Goal: Transaction & Acquisition: Purchase product/service

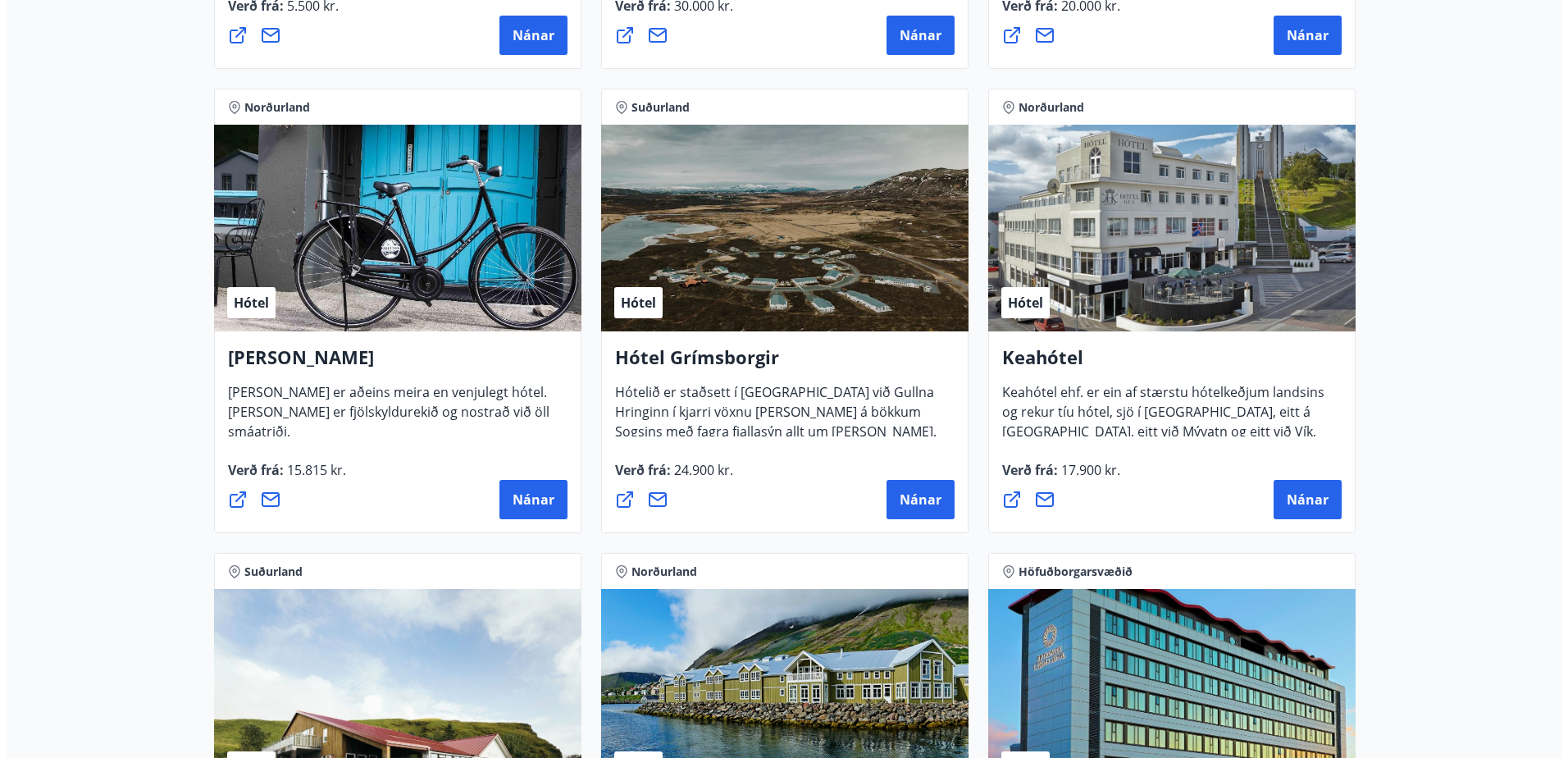
scroll to position [985, 0]
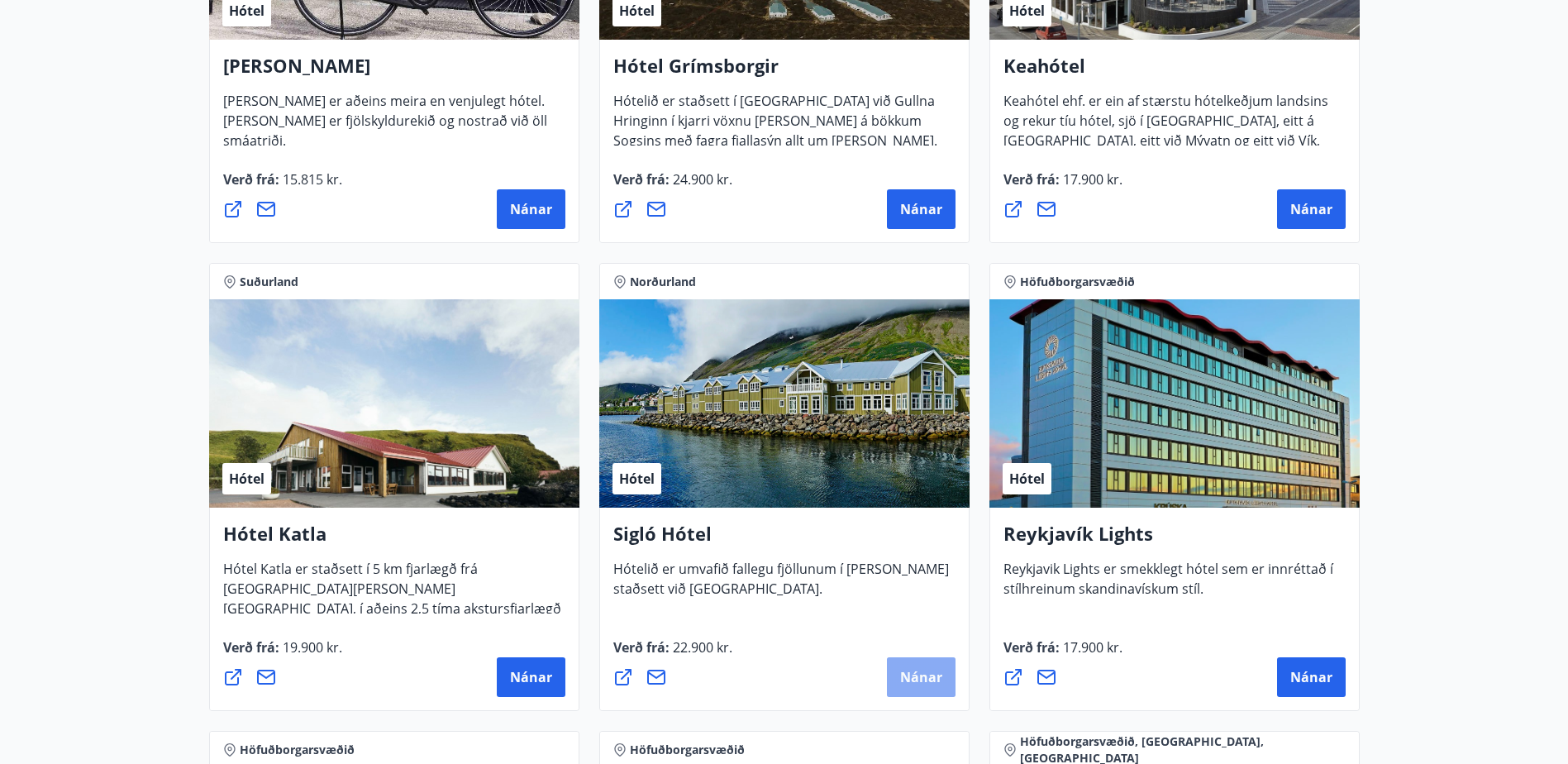
click at [924, 680] on span "Nánar" at bounding box center [921, 676] width 42 height 18
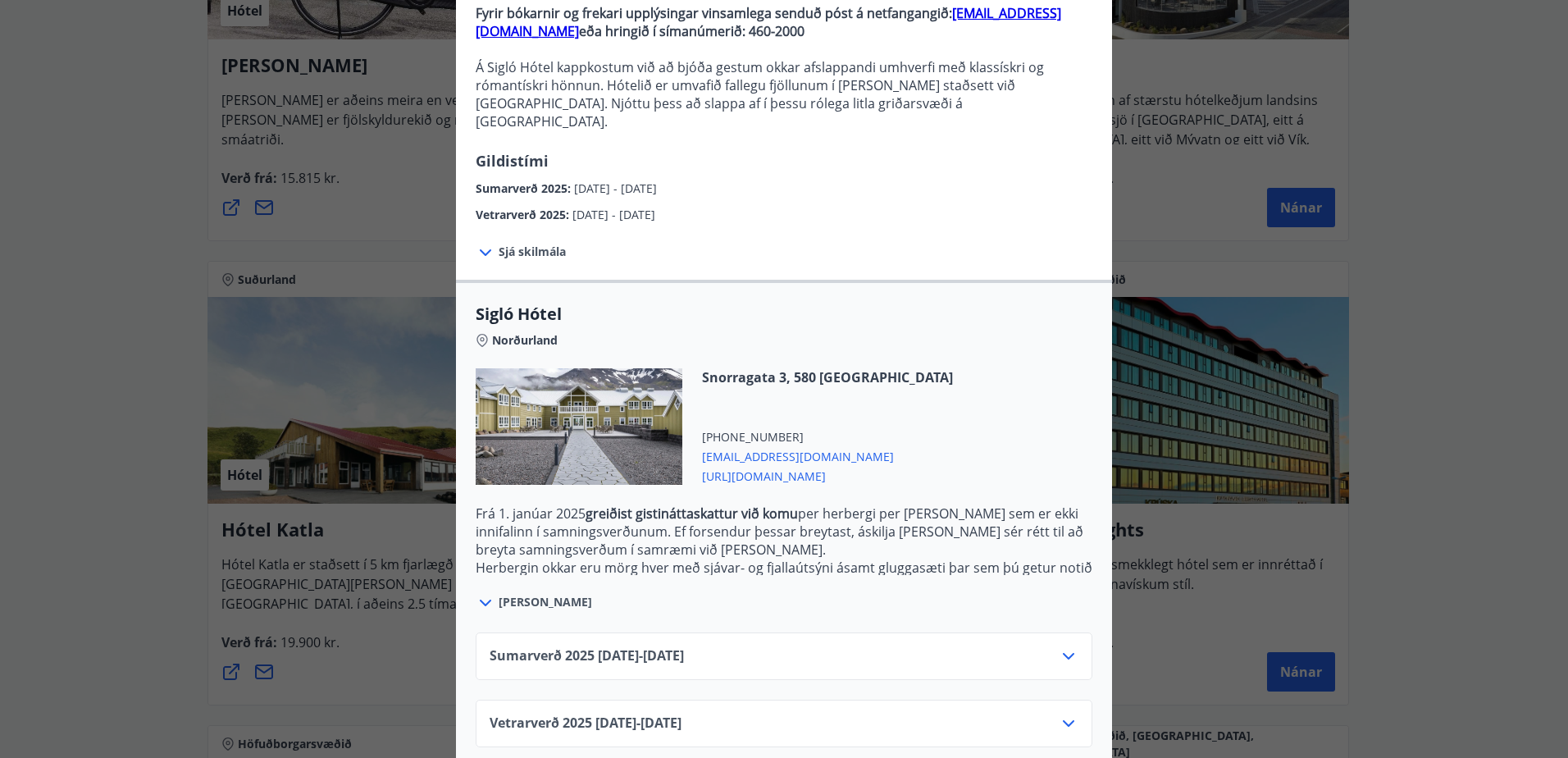
scroll to position [178, 0]
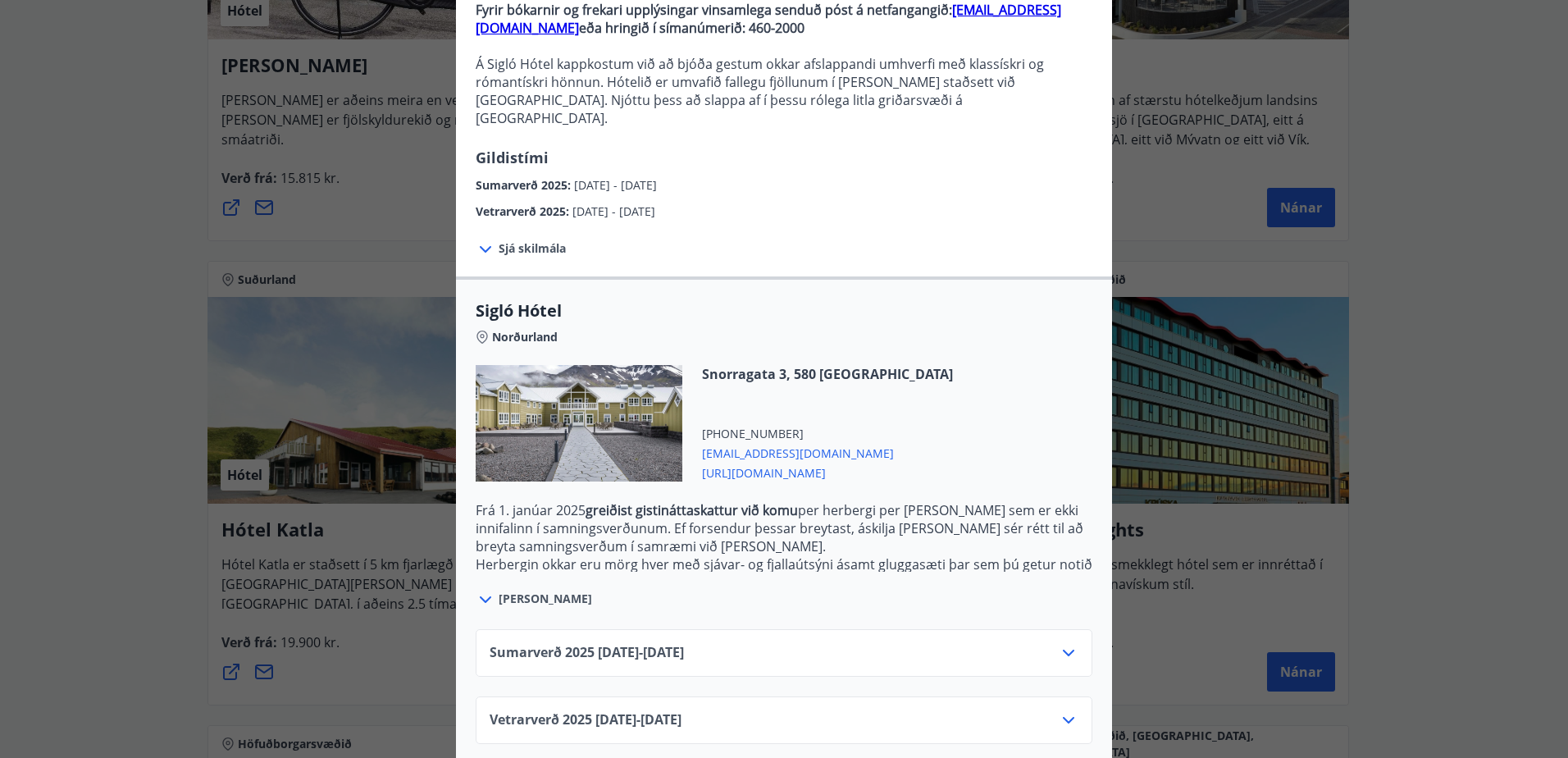
click at [1064, 644] on icon at bounding box center [1068, 653] width 20 height 20
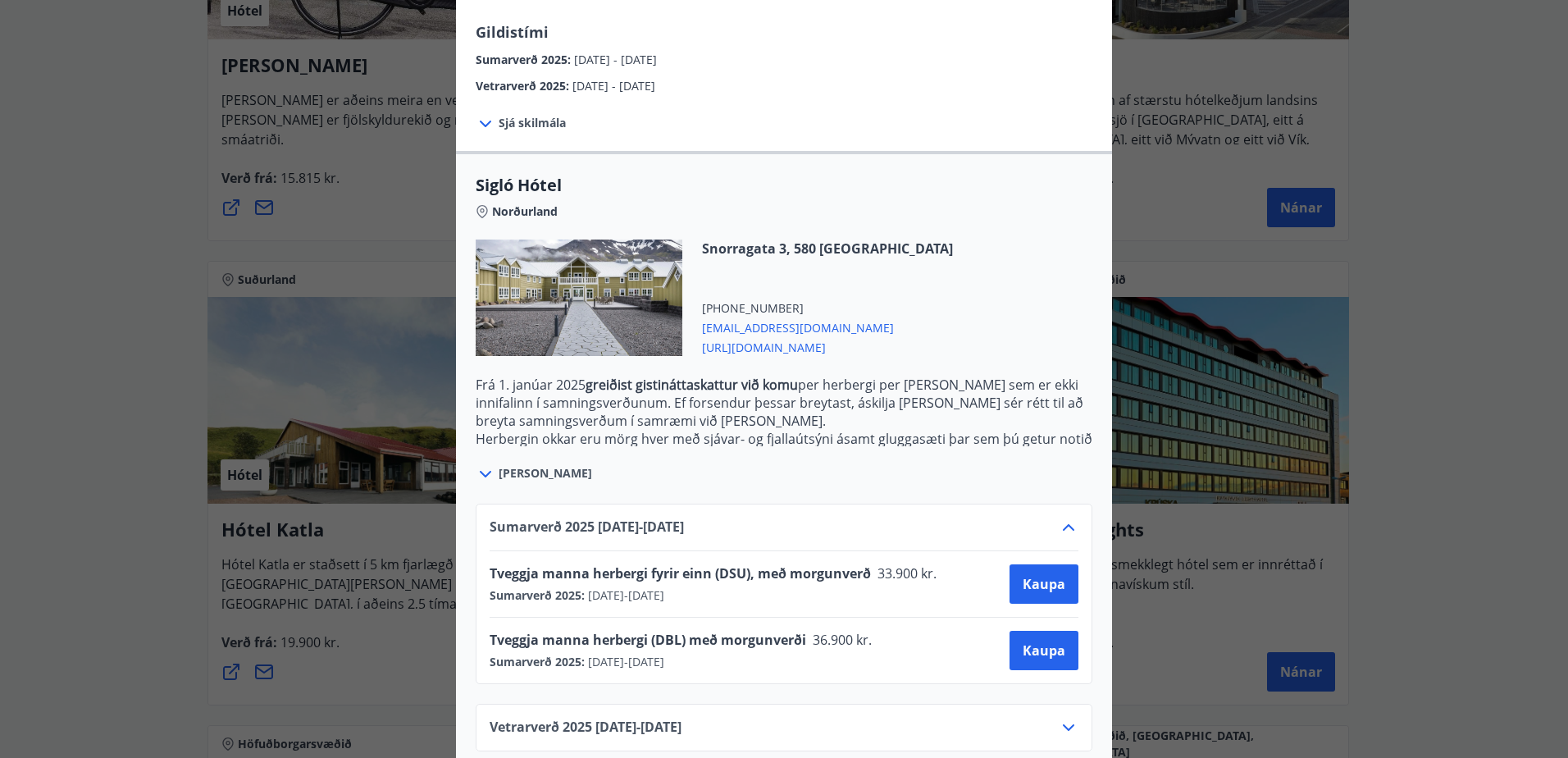
scroll to position [311, 0]
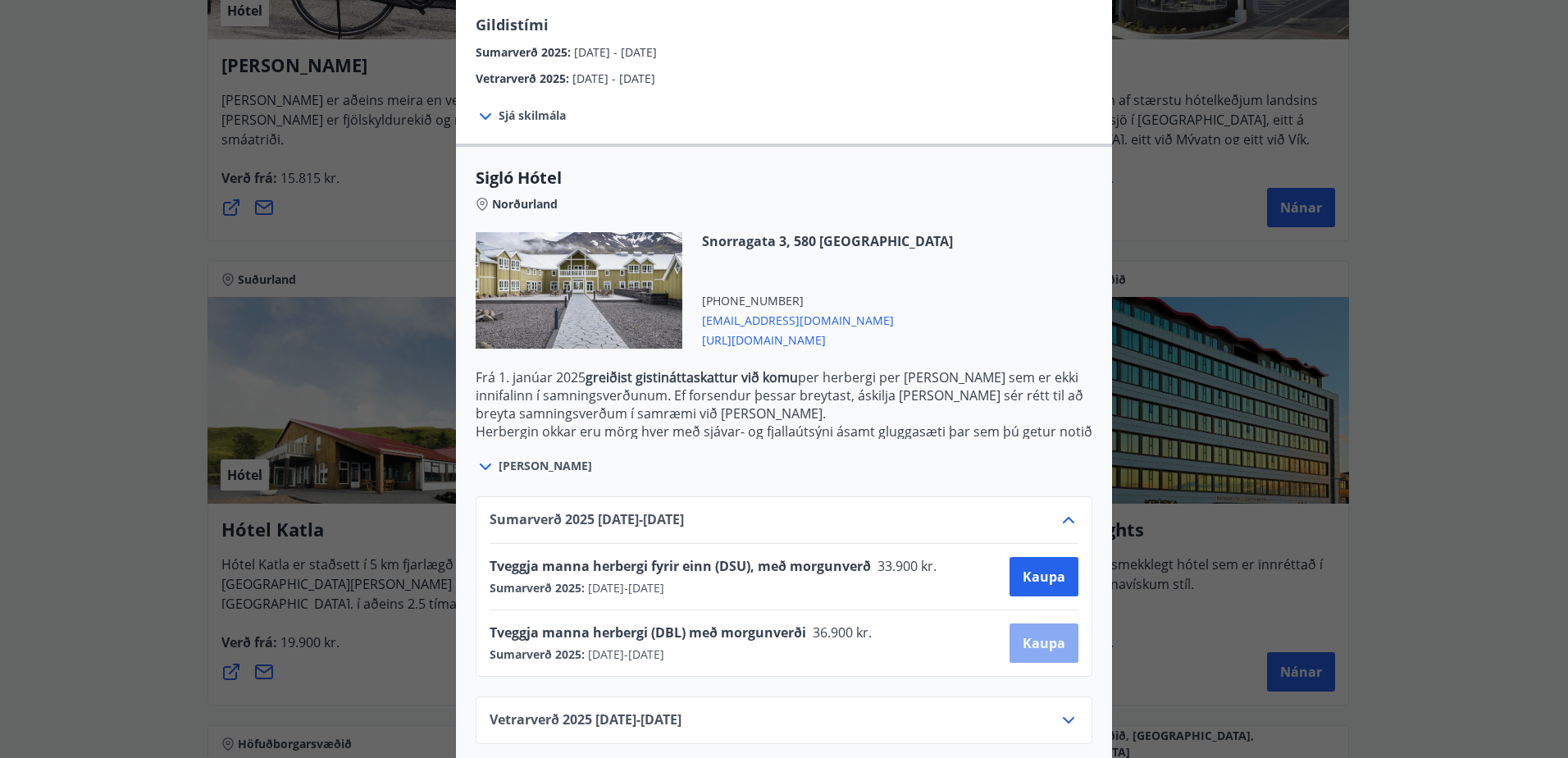
click at [1031, 634] on span "Kaupa" at bounding box center [1043, 643] width 42 height 18
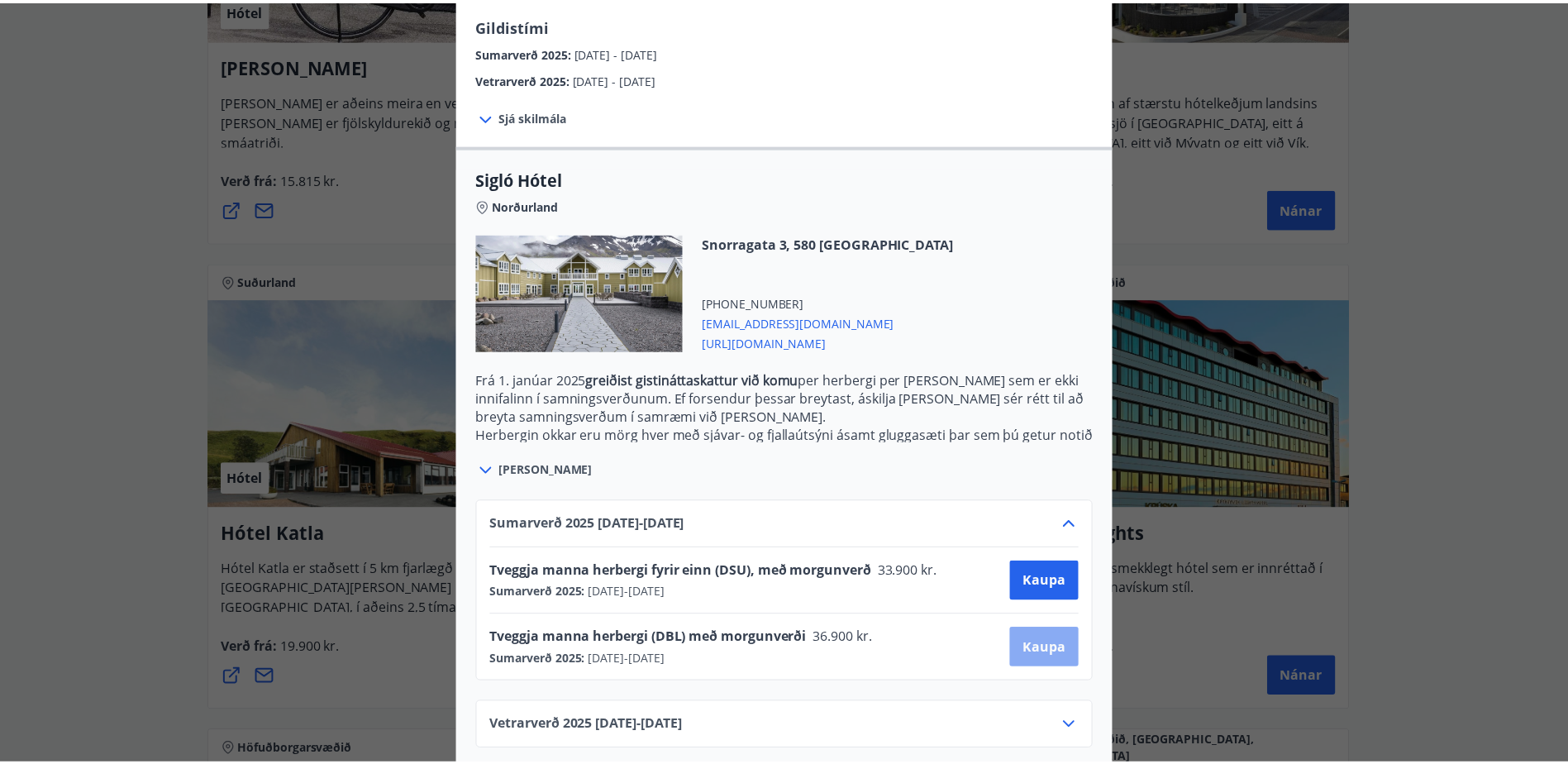
scroll to position [3, 0]
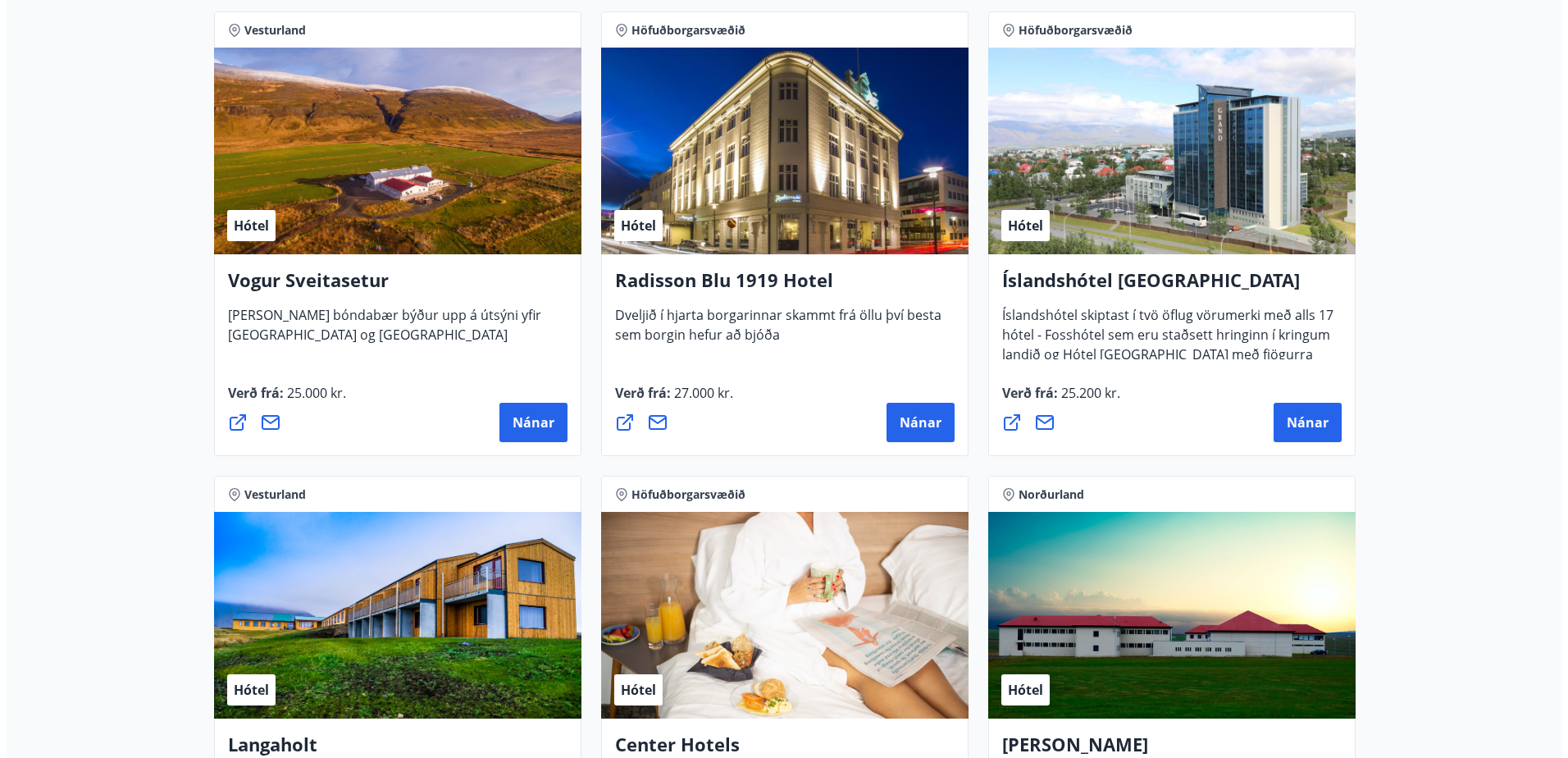
scroll to position [3121, 0]
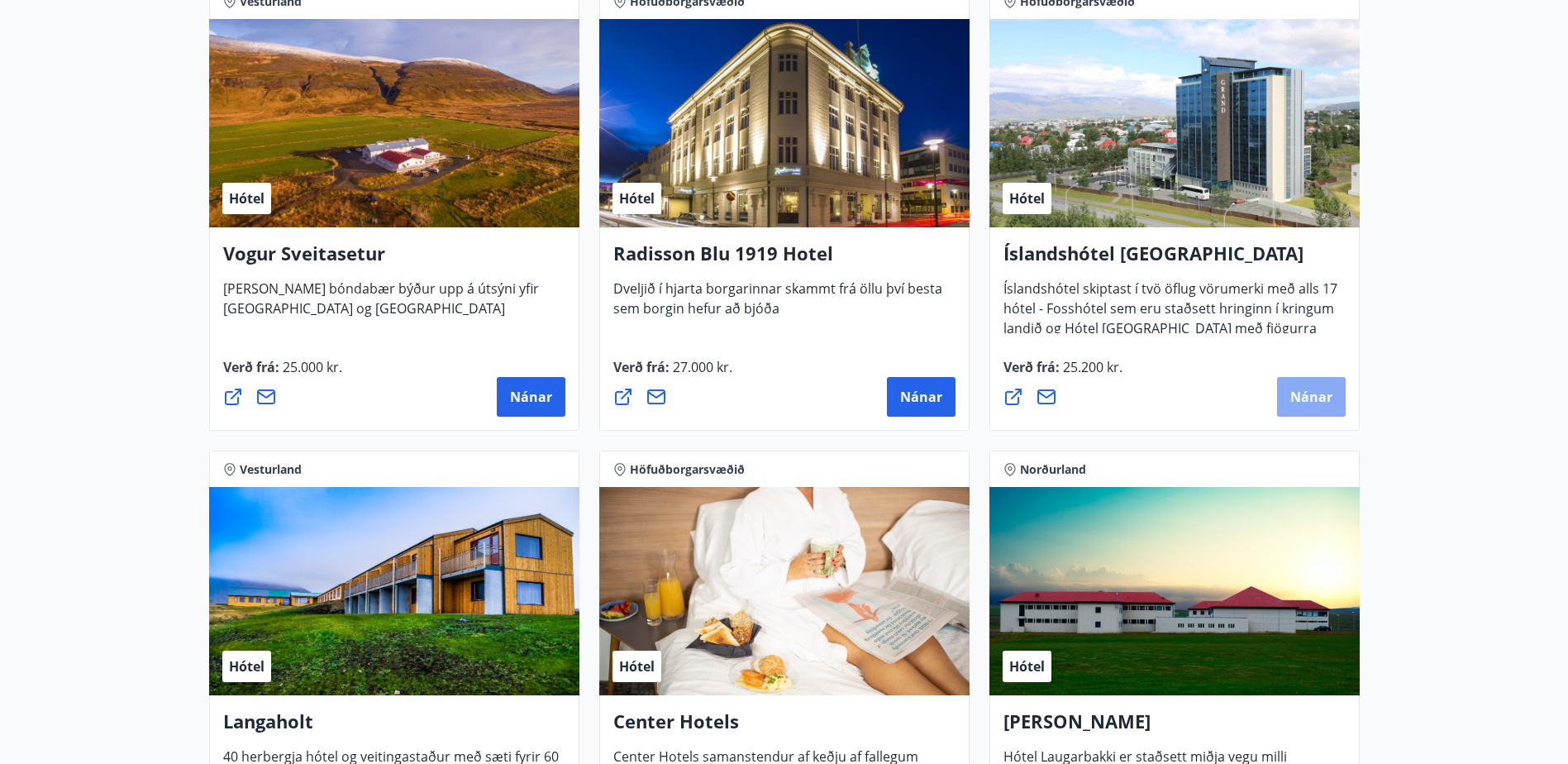
click at [1315, 402] on span "Nánar" at bounding box center [1311, 397] width 42 height 18
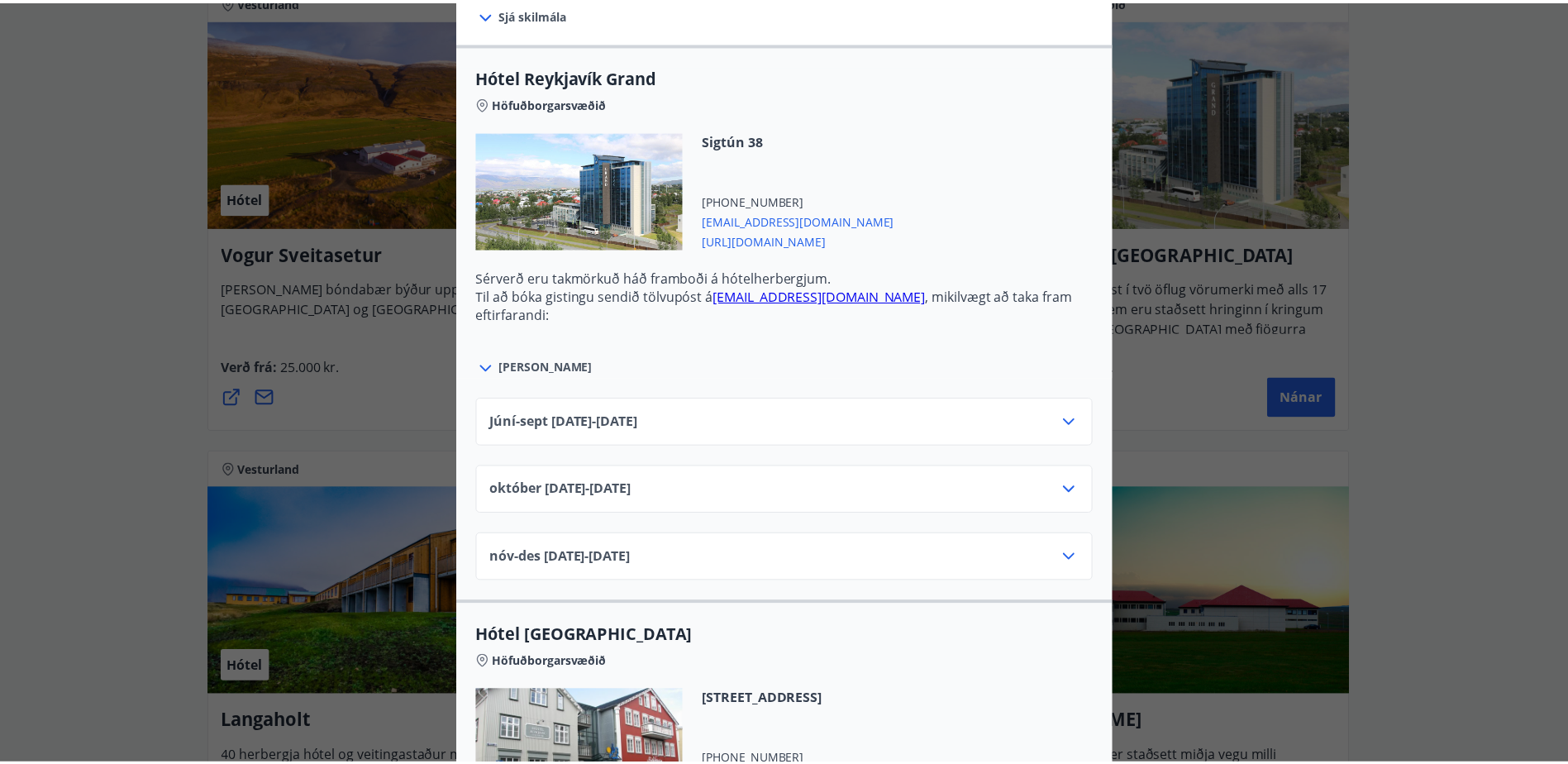
scroll to position [579, 0]
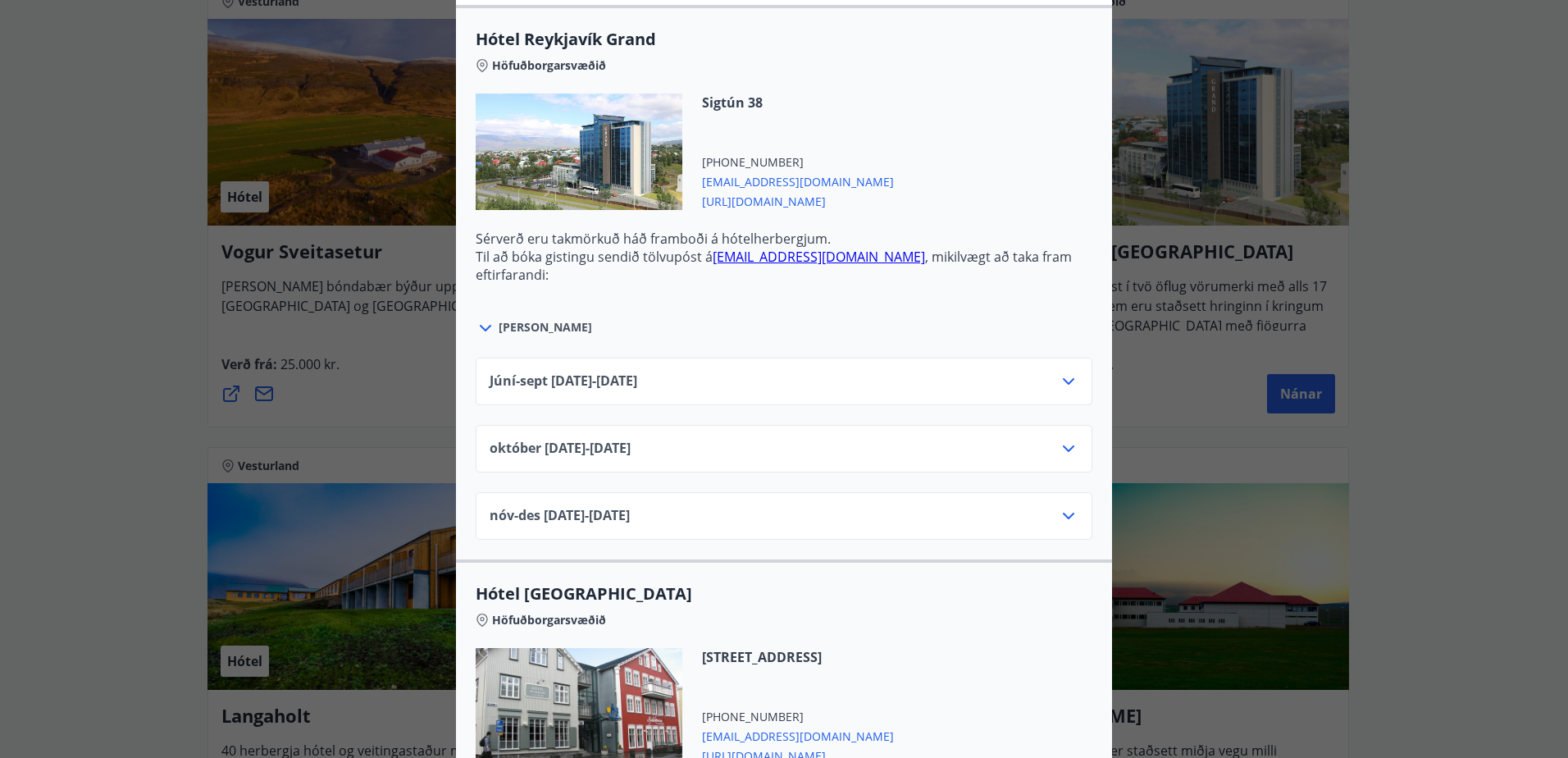
click at [1059, 374] on icon at bounding box center [1068, 381] width 20 height 20
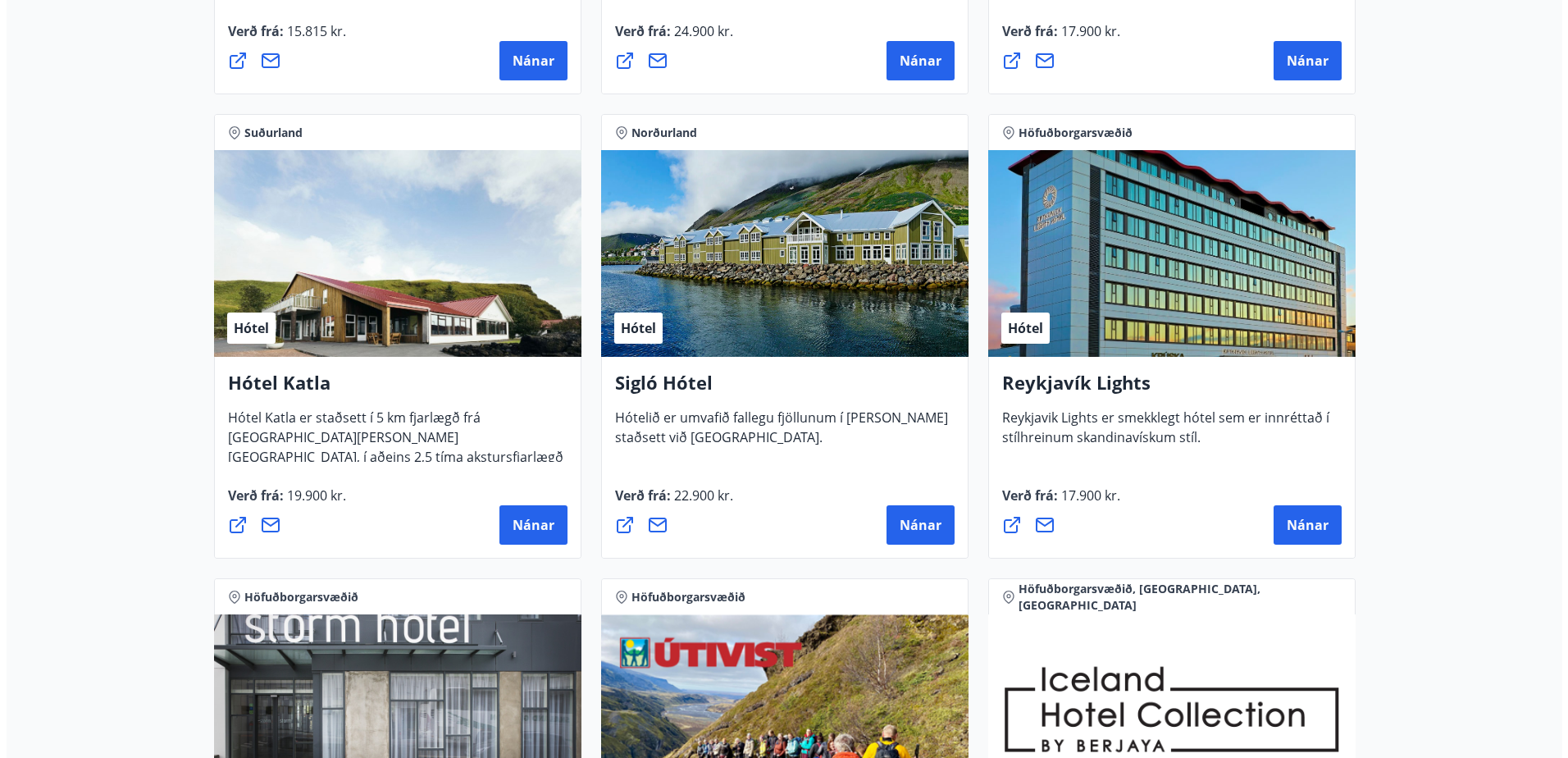
scroll to position [1152, 0]
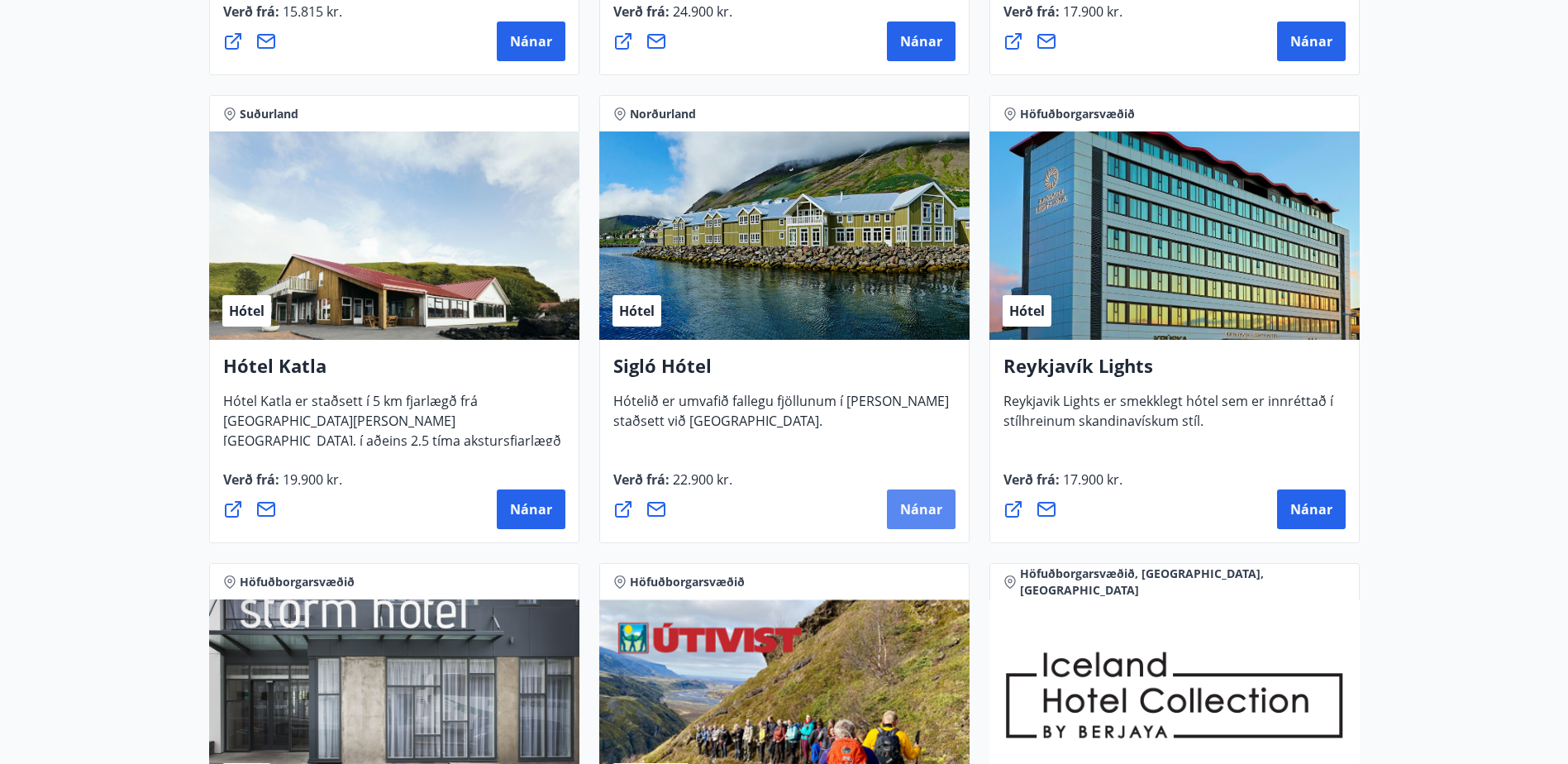
click at [926, 503] on span "Nánar" at bounding box center [921, 509] width 42 height 18
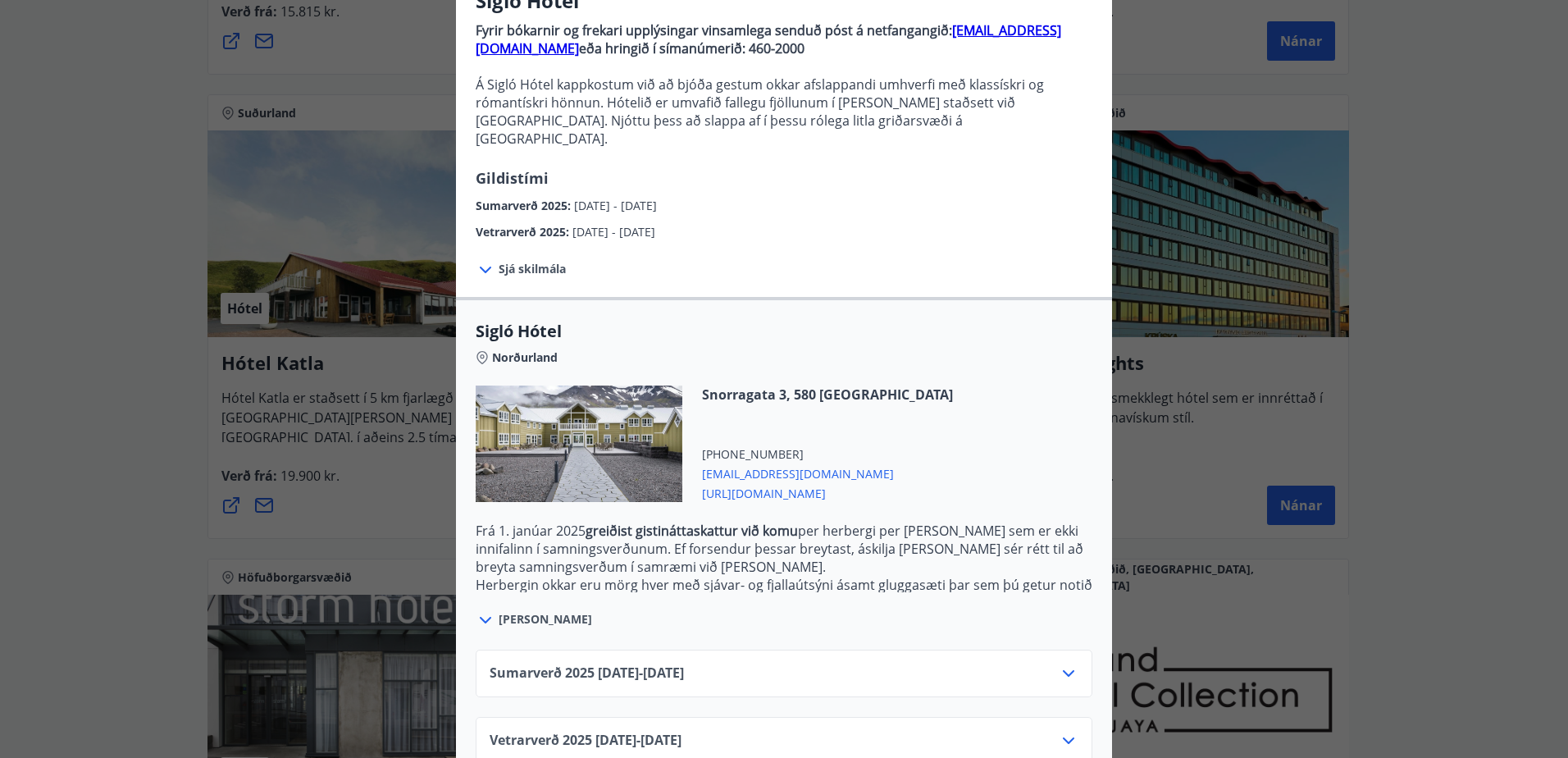
scroll to position [178, 0]
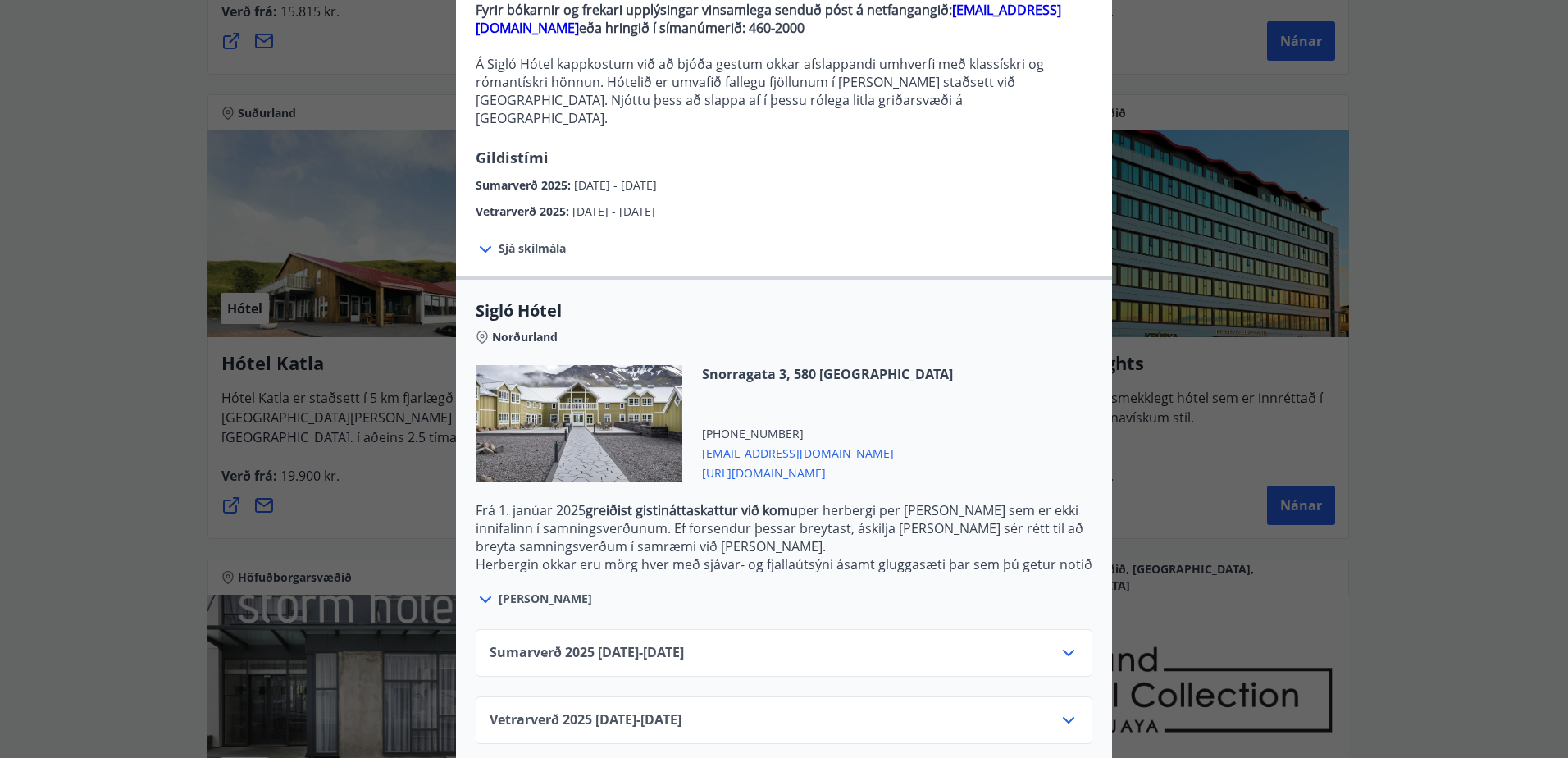
click at [1064, 644] on icon at bounding box center [1068, 653] width 20 height 20
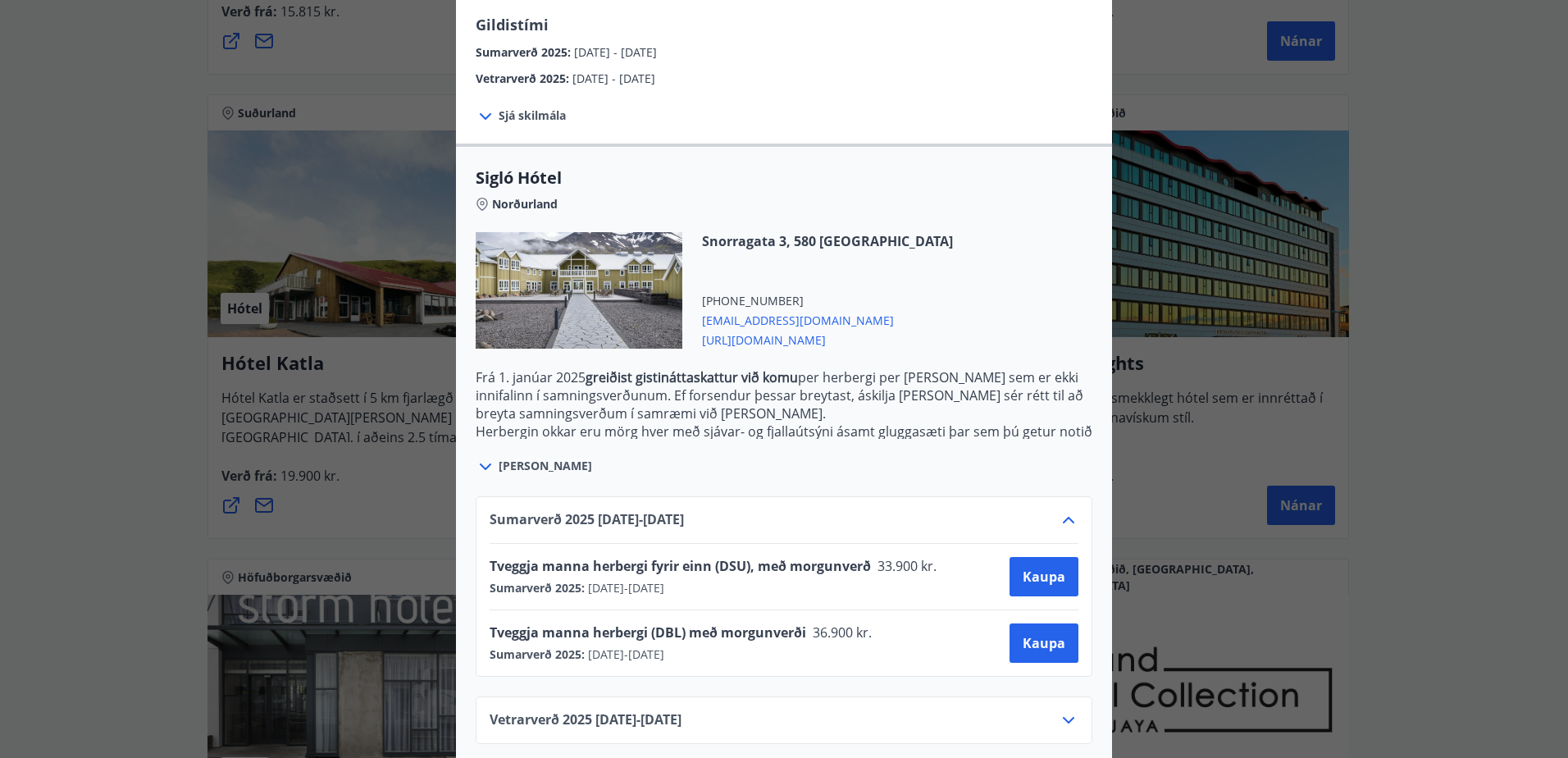
click at [1485, 507] on div "Sigló Hótel Fyrir bókarnir og frekari upplýsingar vinsamlega senduð póst á netf…" at bounding box center [784, 379] width 1568 height 758
